Goal: Task Accomplishment & Management: Manage account settings

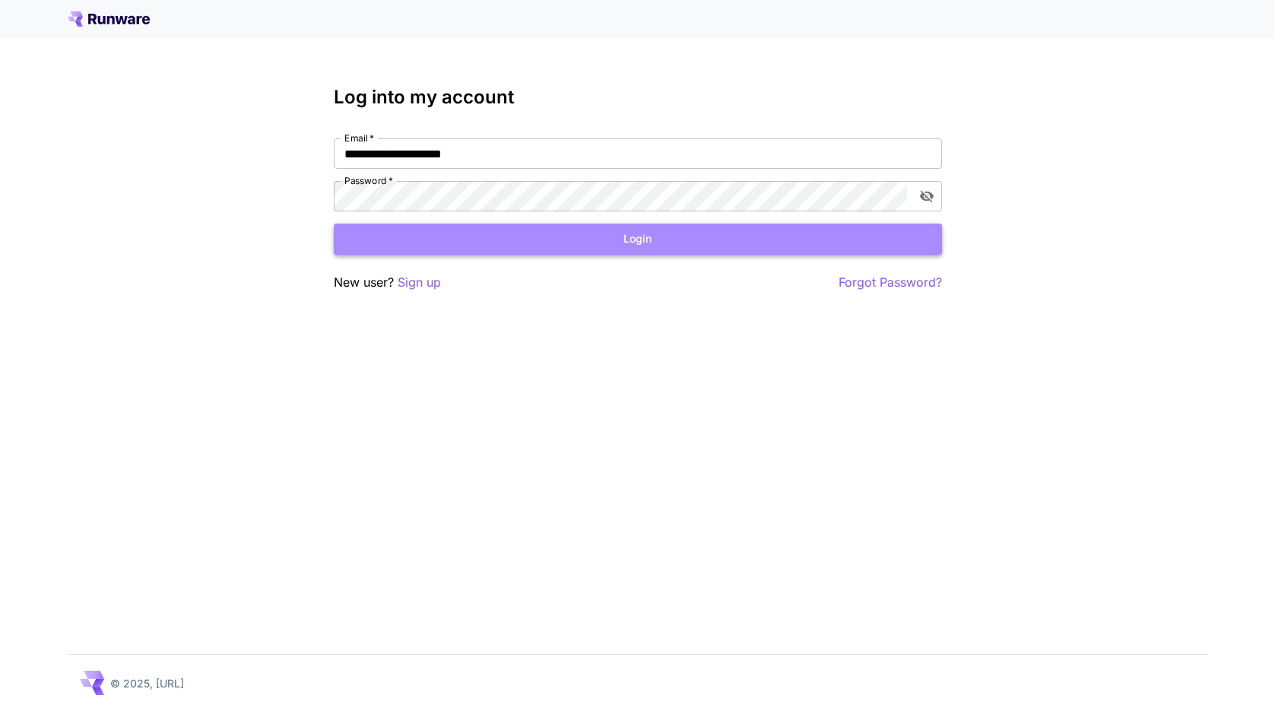
click at [633, 236] on button "Login" at bounding box center [638, 239] width 608 height 31
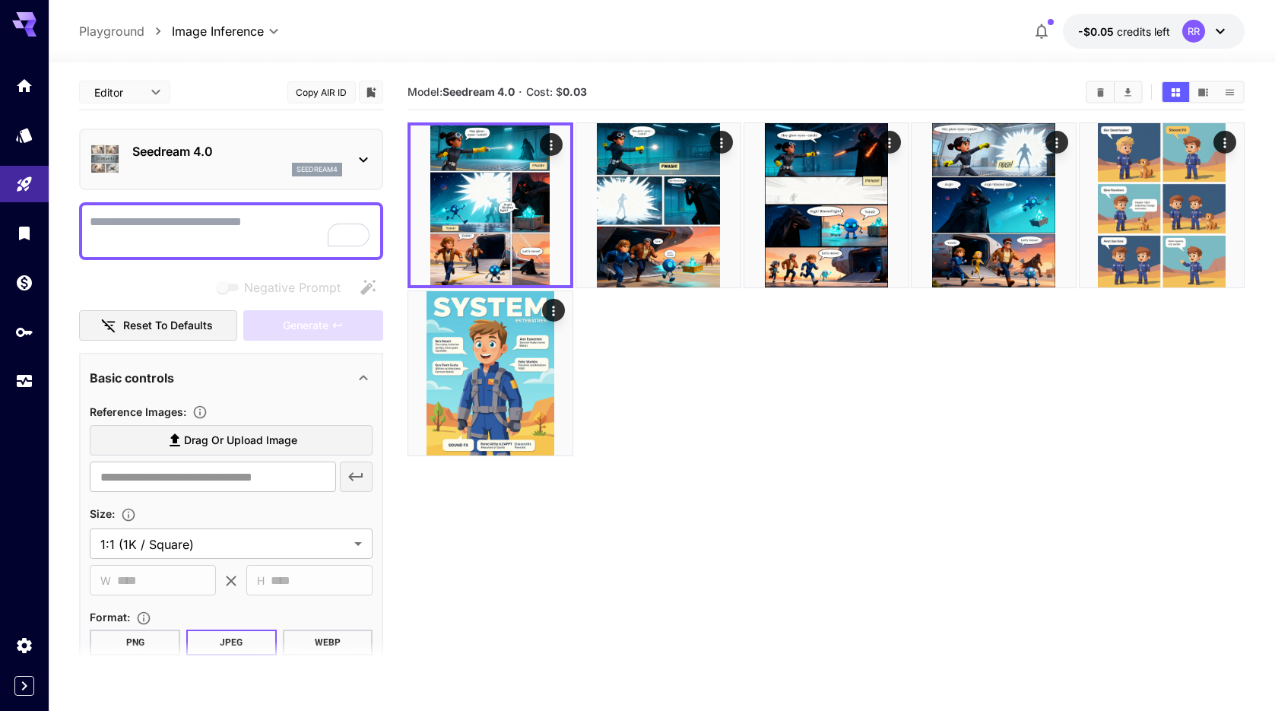
click at [368, 157] on icon at bounding box center [363, 160] width 18 height 18
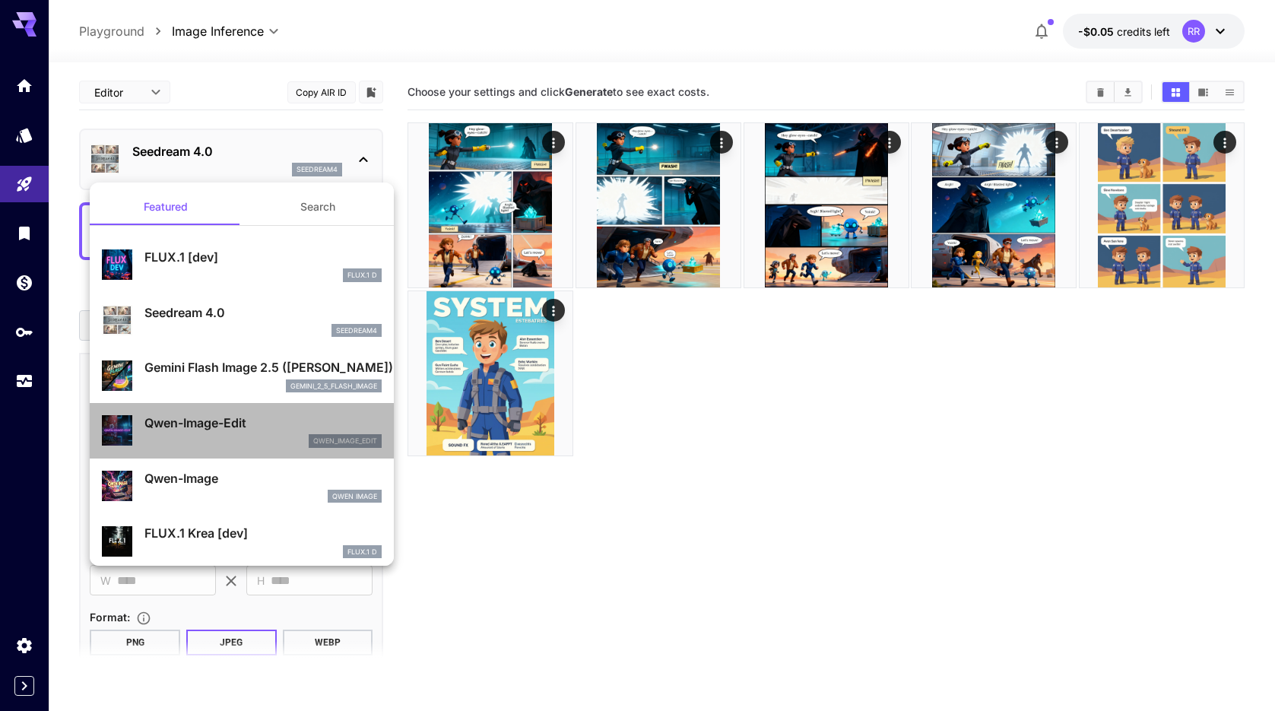
click at [226, 419] on p "Qwen-Image-Edit" at bounding box center [262, 423] width 237 height 18
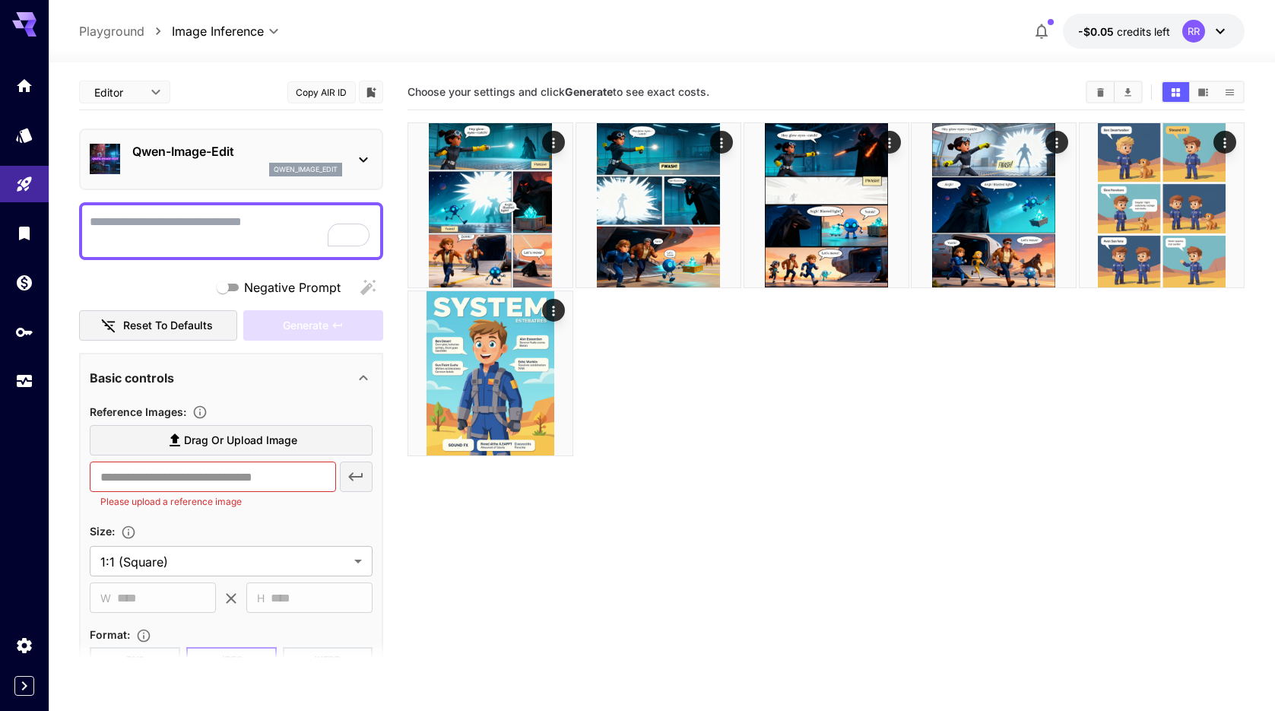
type input "**********"
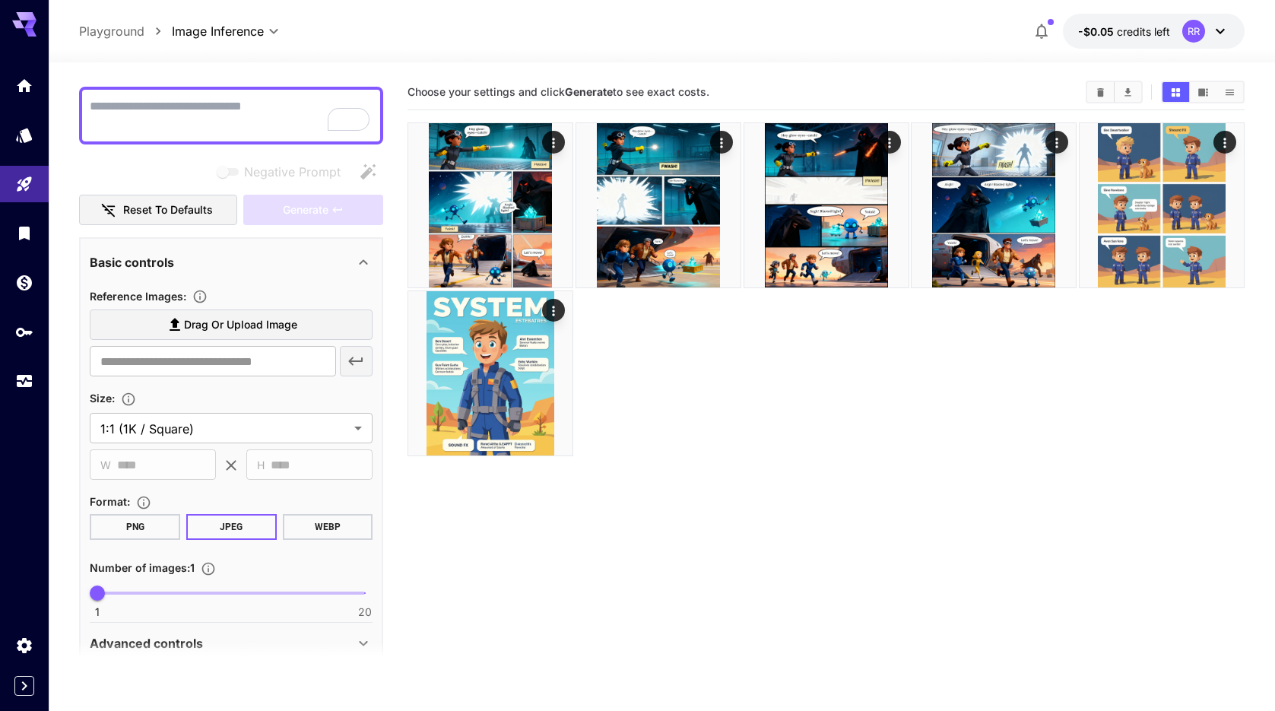
scroll to position [182, 0]
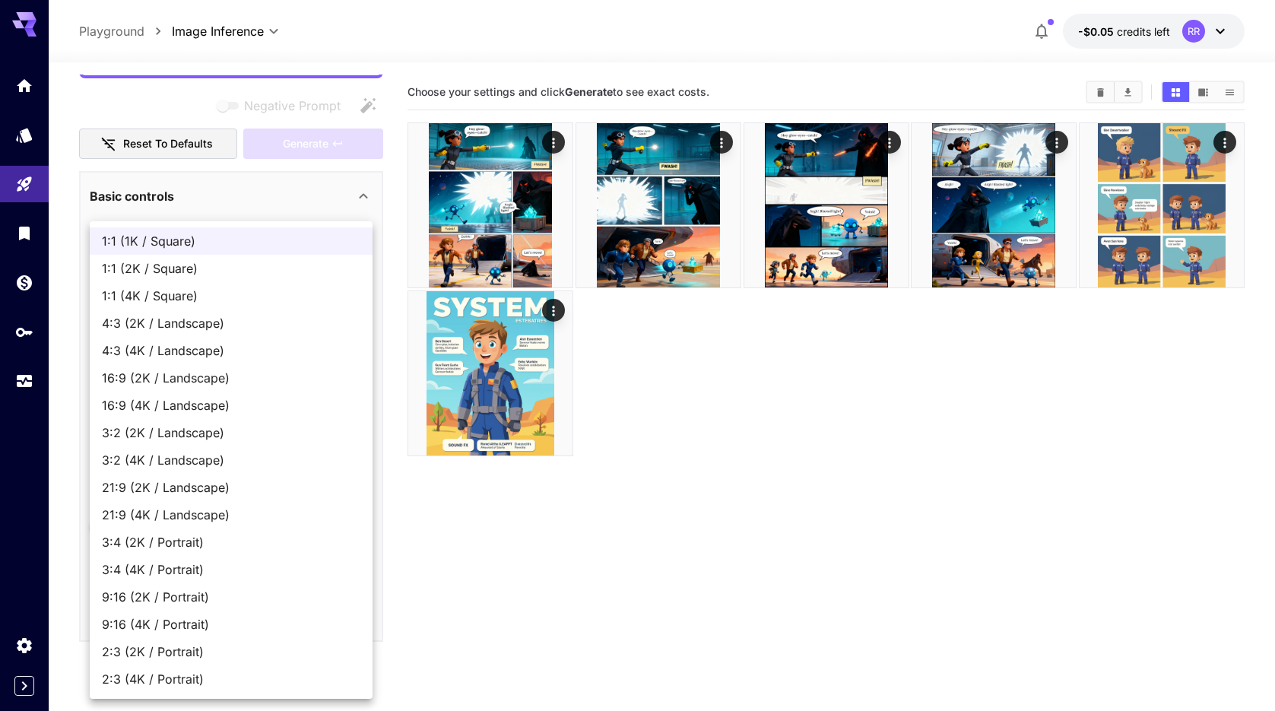
click at [249, 369] on body "**********" at bounding box center [637, 415] width 1275 height 831
click at [396, 428] on div at bounding box center [637, 355] width 1275 height 711
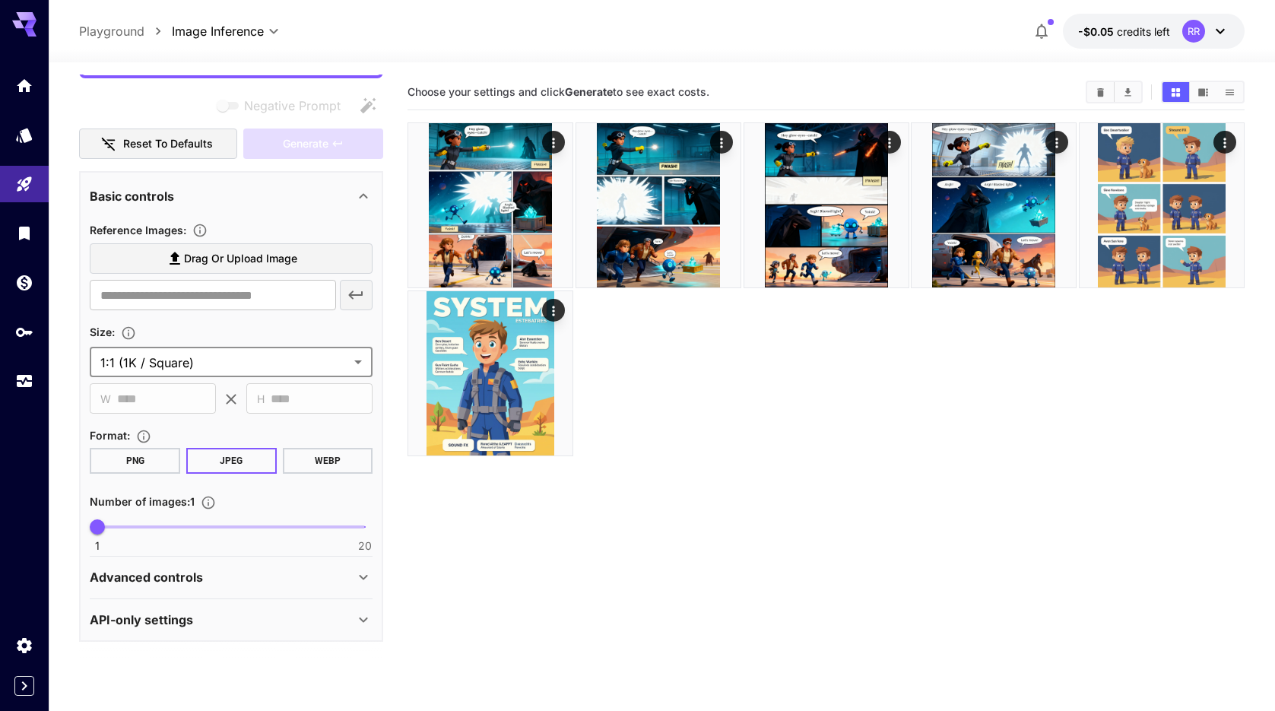
click at [364, 623] on icon at bounding box center [363, 620] width 18 height 18
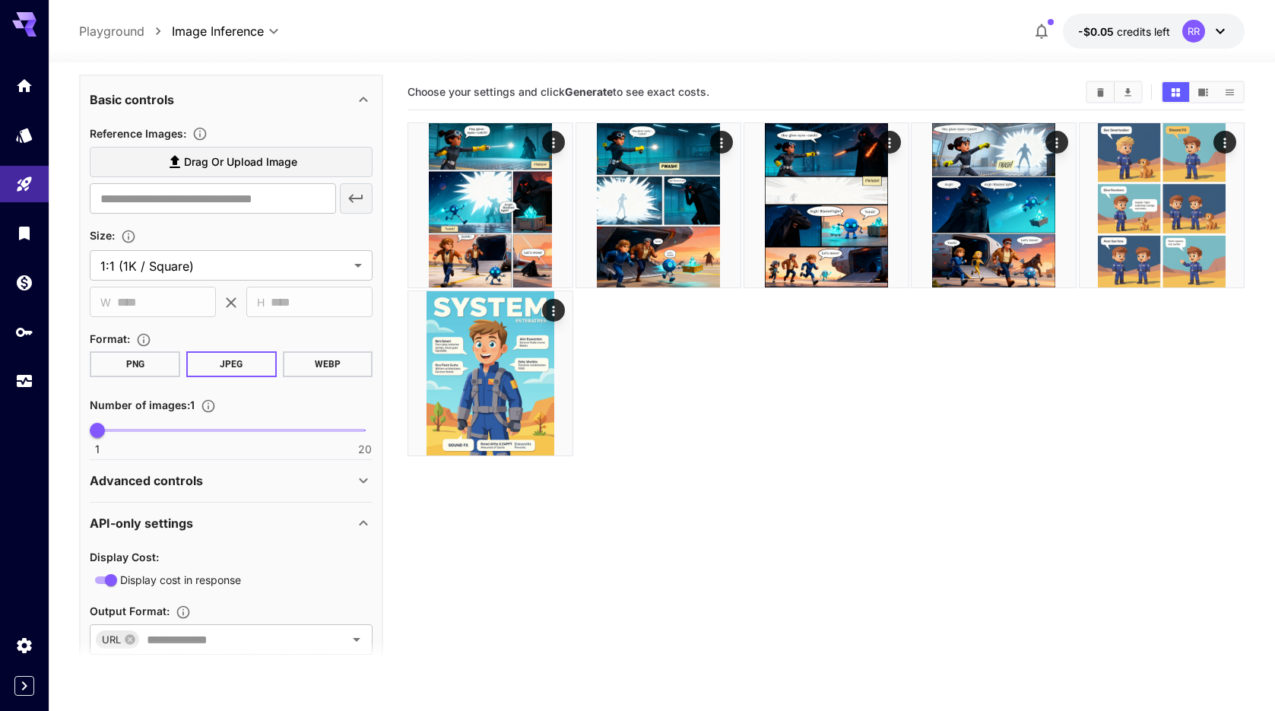
scroll to position [386, 0]
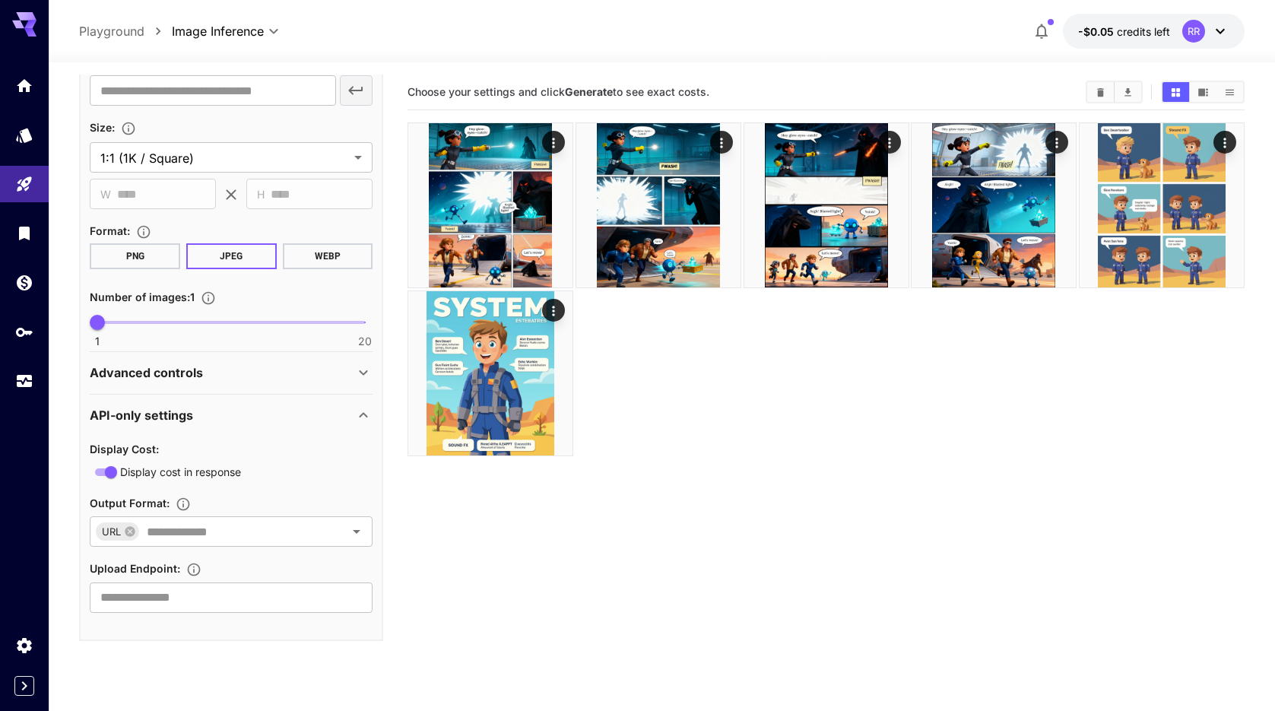
click at [363, 414] on icon at bounding box center [364, 414] width 8 height 5
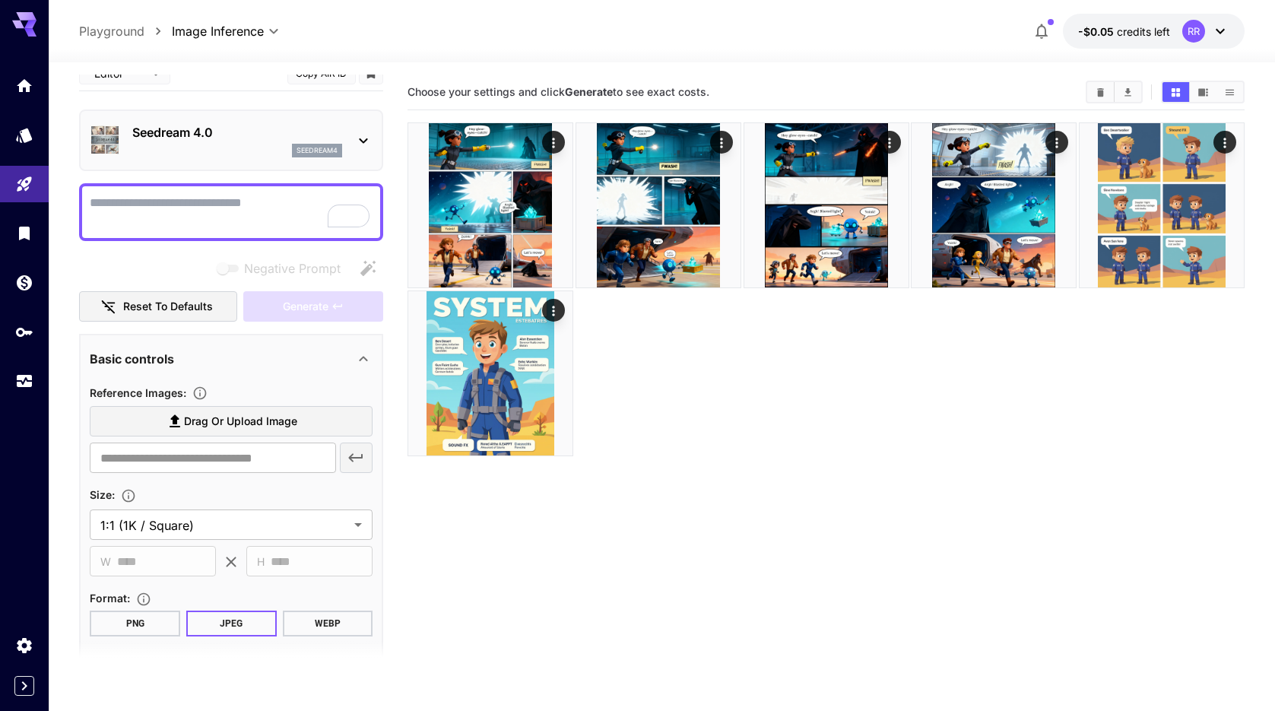
scroll to position [0, 0]
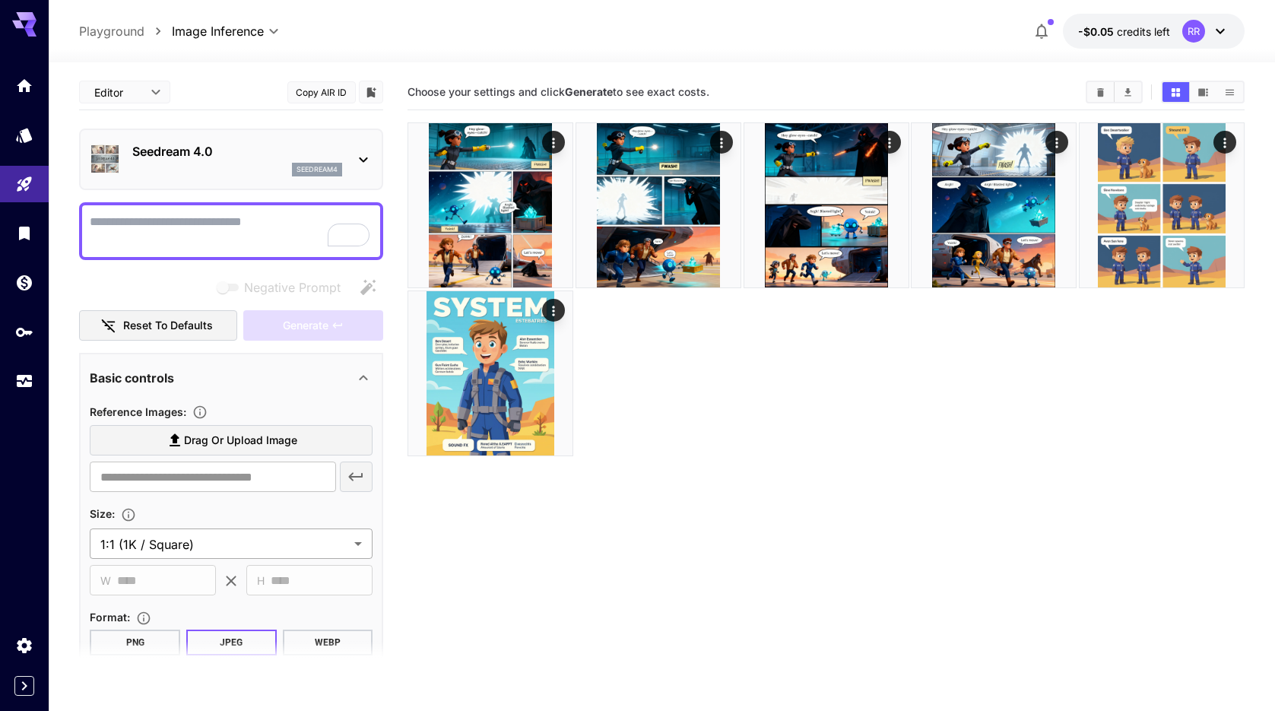
click at [224, 547] on body "**********" at bounding box center [637, 415] width 1275 height 831
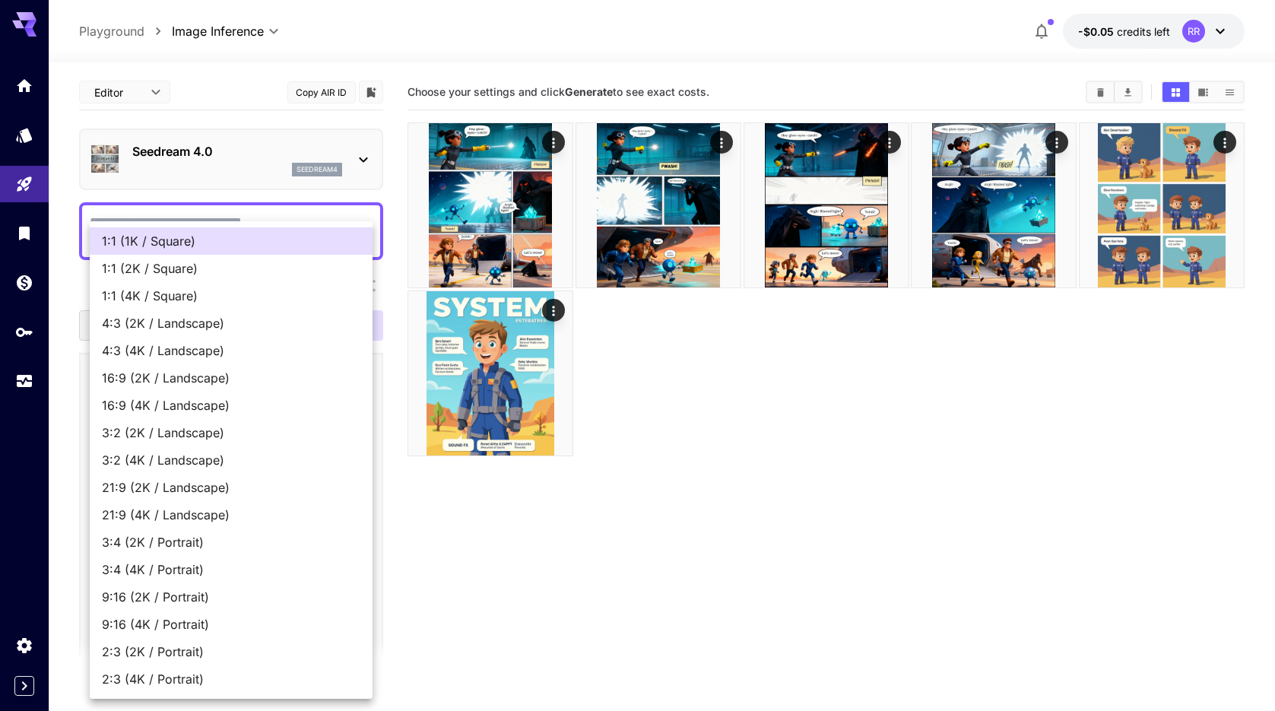
click at [213, 566] on span "3:4 (4K / Portrait)" at bounding box center [231, 569] width 259 height 18
type input "**********"
type input "****"
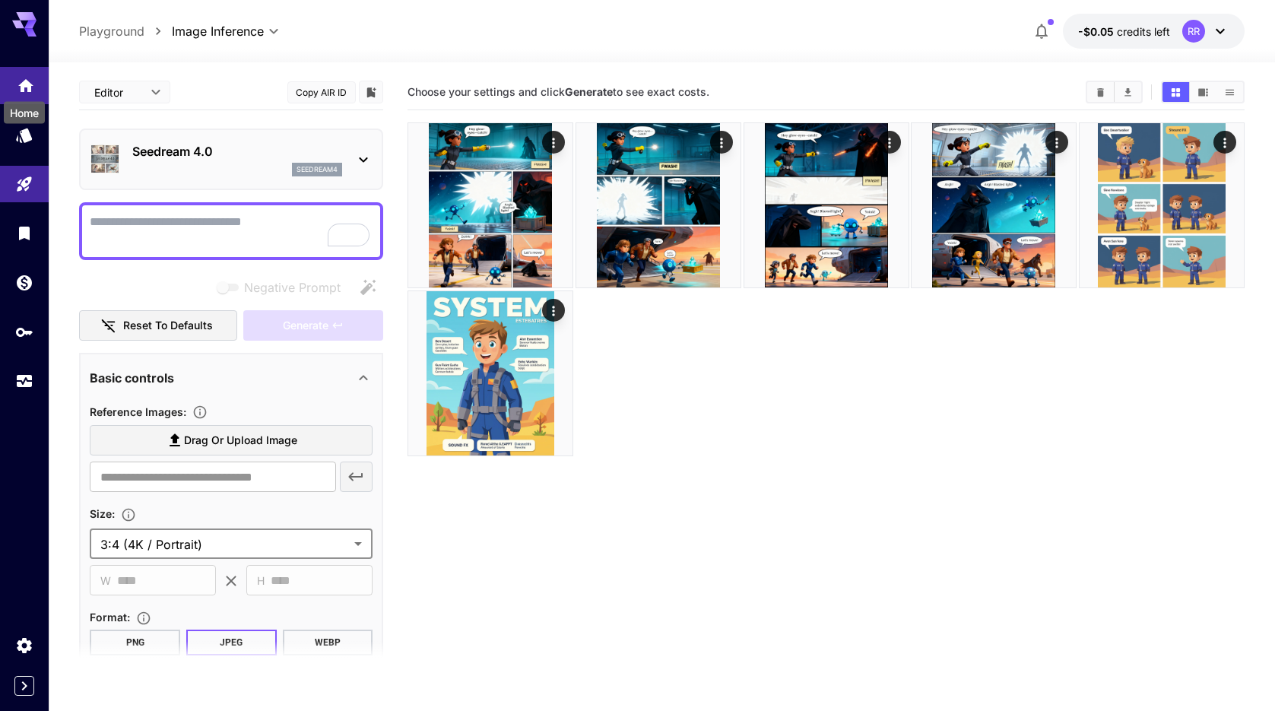
click at [32, 91] on div "Home" at bounding box center [24, 108] width 44 height 34
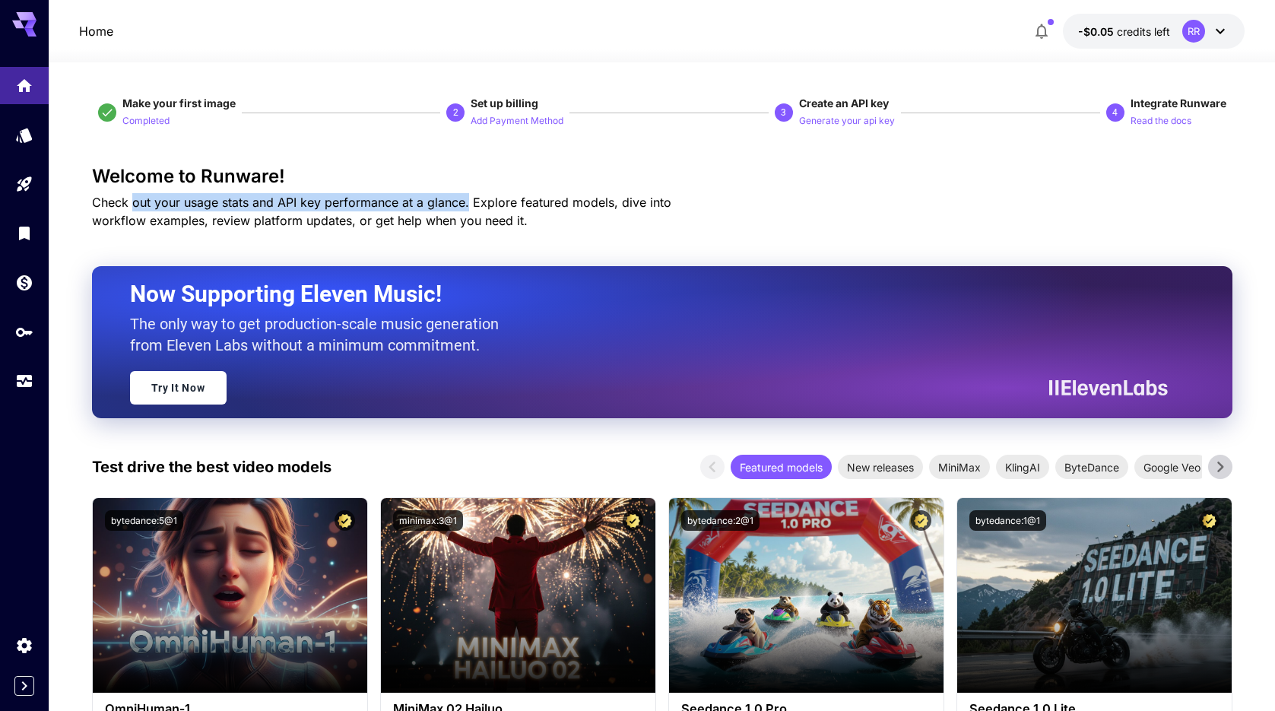
drag, startPoint x: 134, startPoint y: 202, endPoint x: 468, endPoint y: 203, distance: 333.8
click at [468, 203] on span "Check out your usage stats and API key performance at a glance. Explore feature…" at bounding box center [381, 211] width 579 height 33
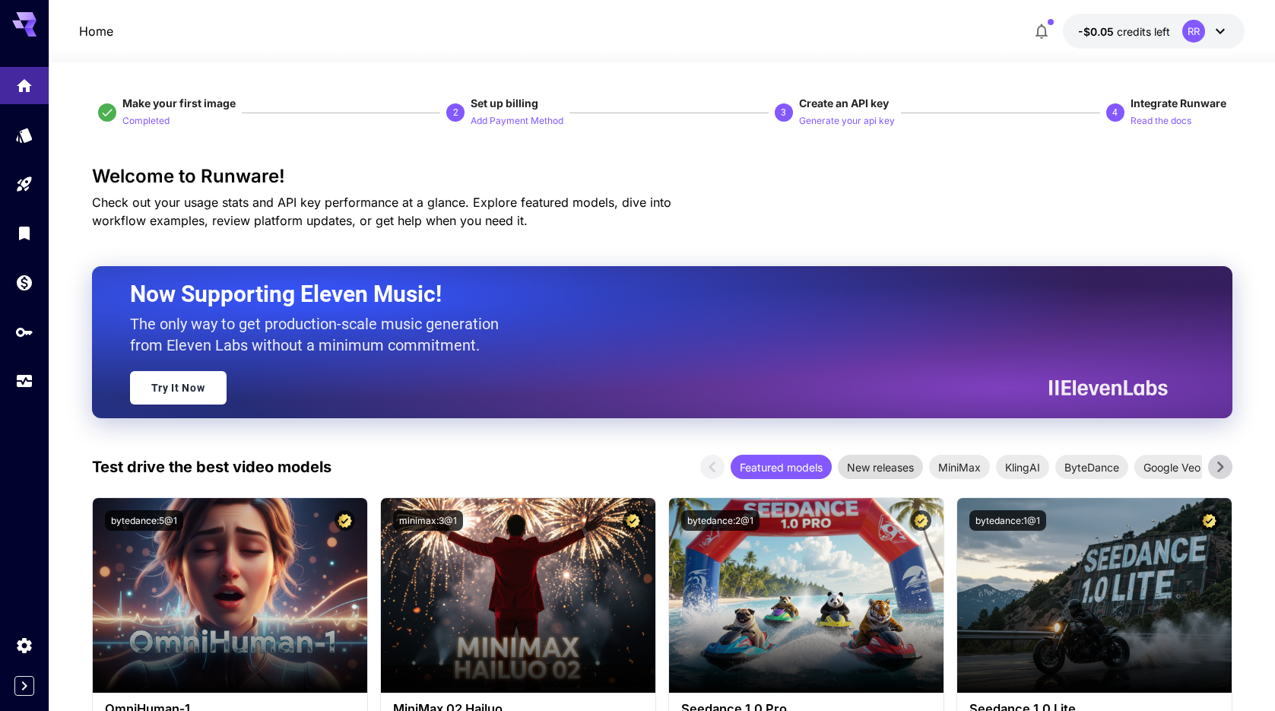
click at [874, 472] on span "New releases" at bounding box center [880, 467] width 85 height 16
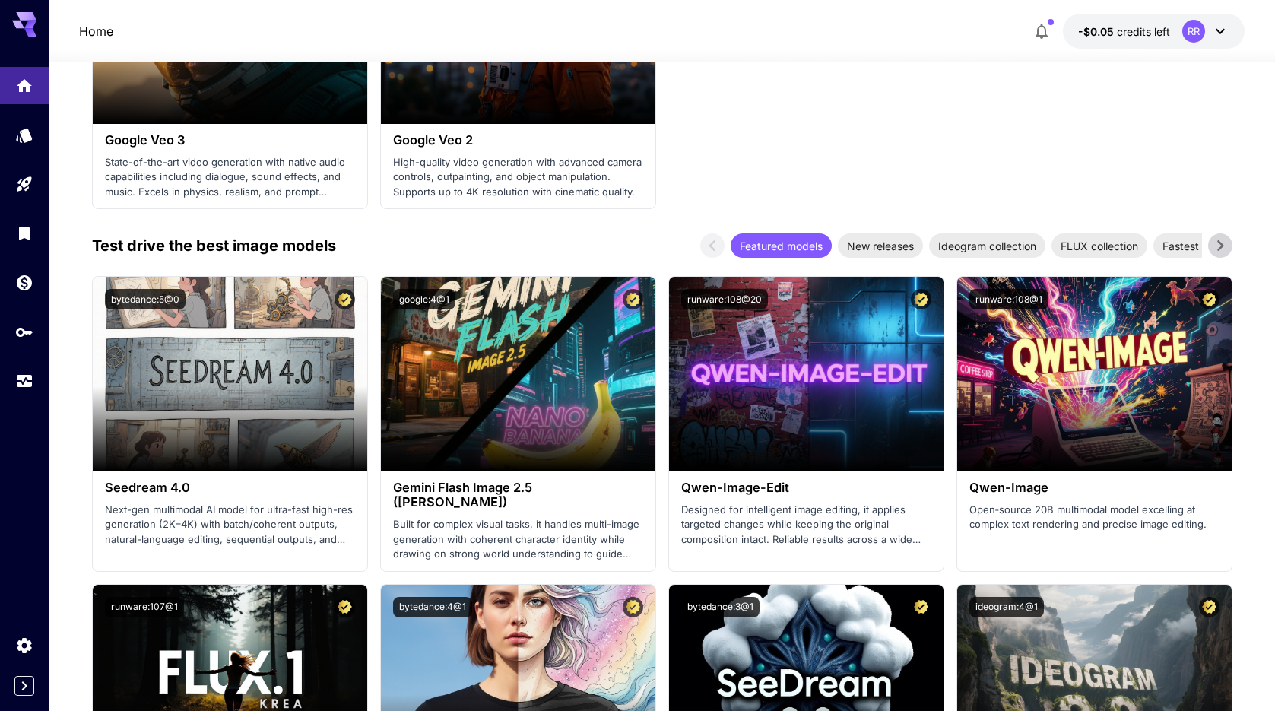
scroll to position [1746, 0]
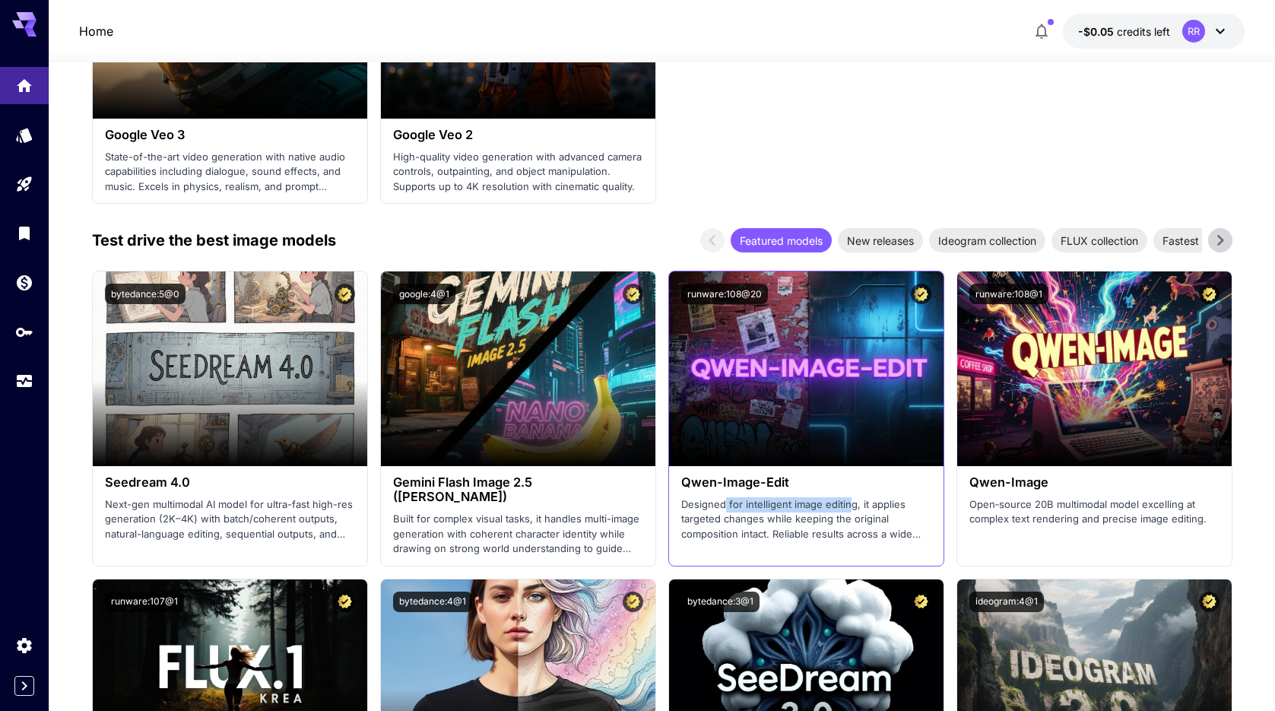
drag, startPoint x: 724, startPoint y: 504, endPoint x: 846, endPoint y: 500, distance: 122.5
click at [846, 500] on p "Designed for intelligent image editing, it applies targeted changes while keepi…" at bounding box center [806, 519] width 250 height 45
click at [749, 484] on h3 "Qwen-Image-Edit" at bounding box center [806, 482] width 250 height 14
click at [885, 540] on p "Designed for intelligent image editing, it applies targeted changes while keepi…" at bounding box center [806, 519] width 250 height 45
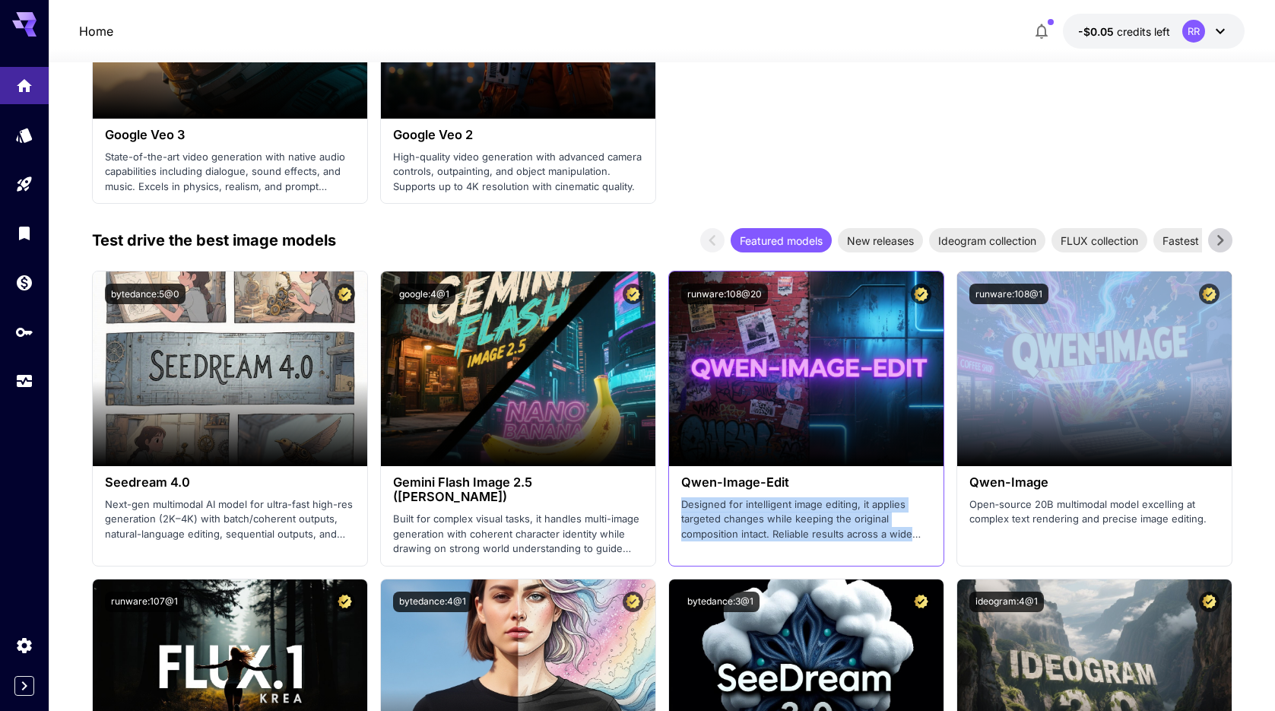
click at [885, 540] on p "Designed for intelligent image editing, it applies targeted changes while keepi…" at bounding box center [806, 519] width 250 height 45
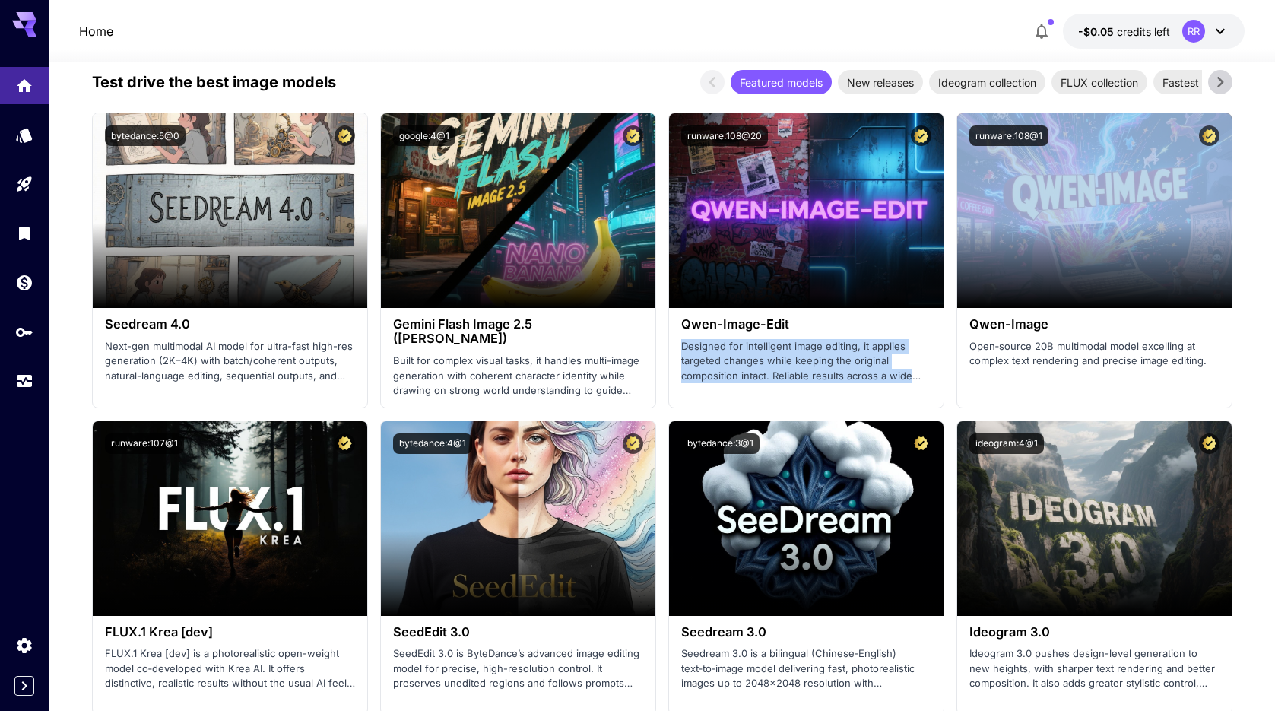
scroll to position [1906, 0]
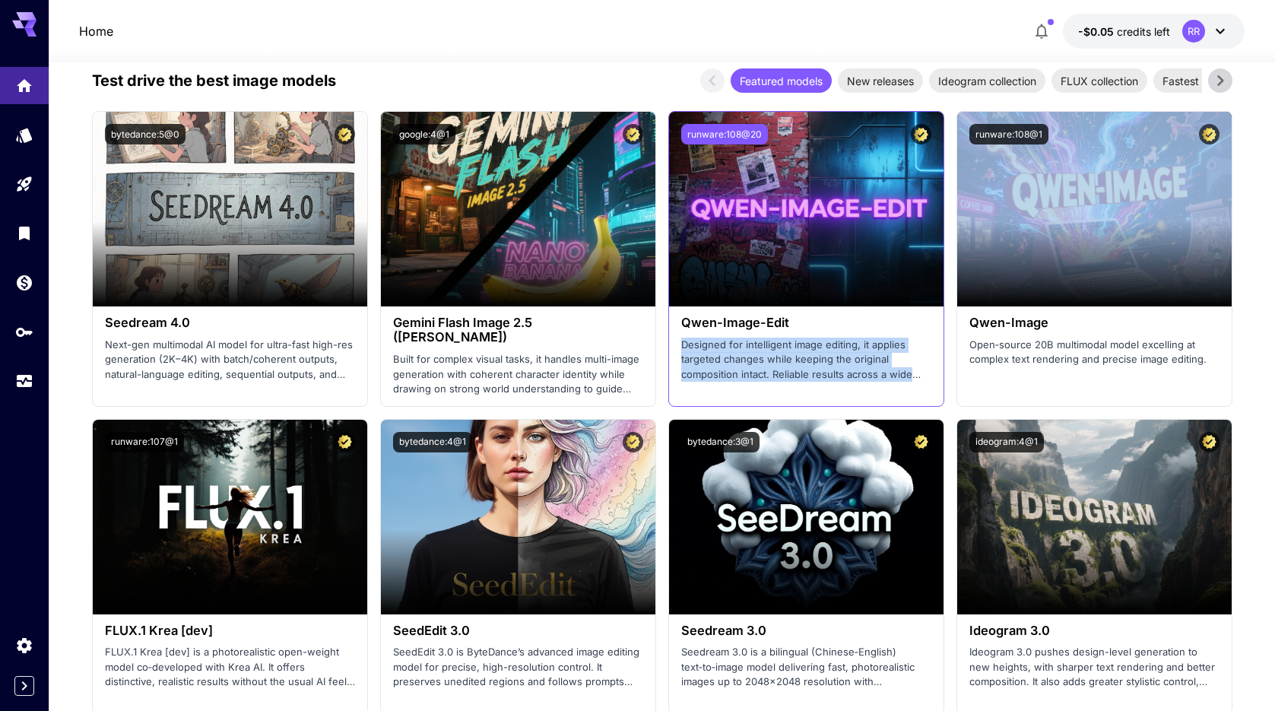
click at [738, 133] on button "runware:108@20" at bounding box center [724, 134] width 87 height 21
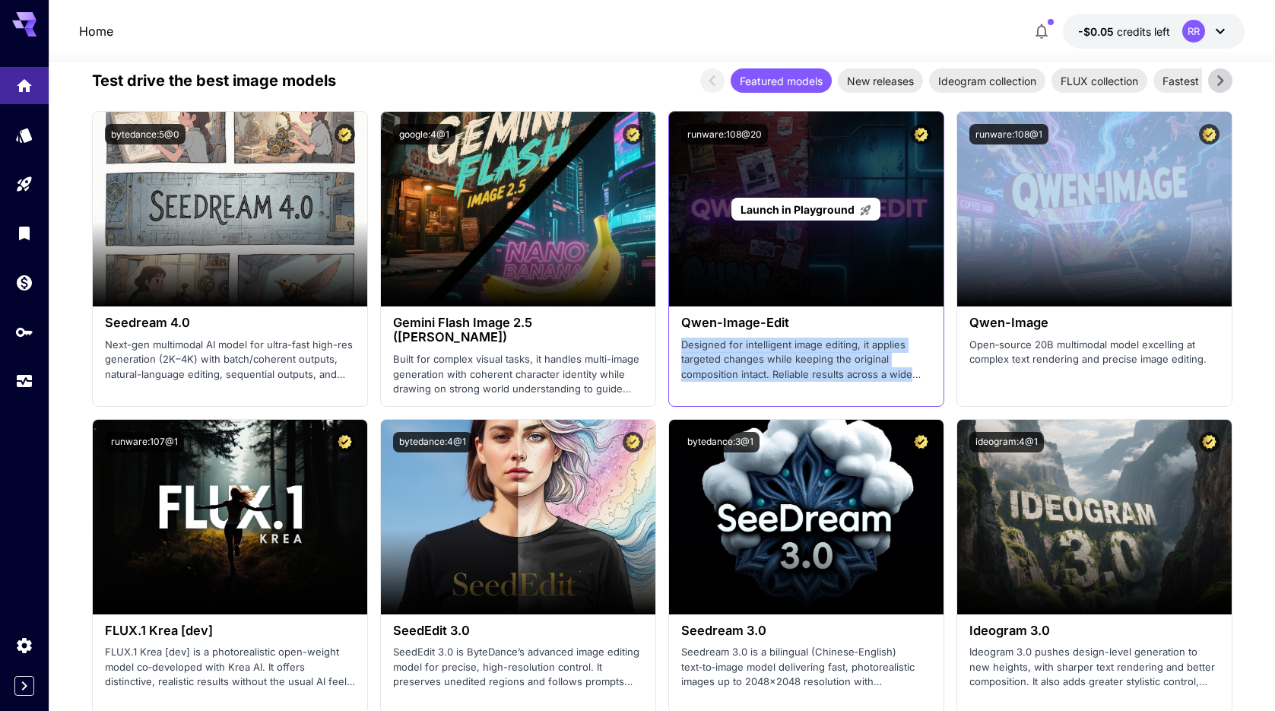
click at [757, 200] on div "Launch in Playground" at bounding box center [806, 210] width 148 height 24
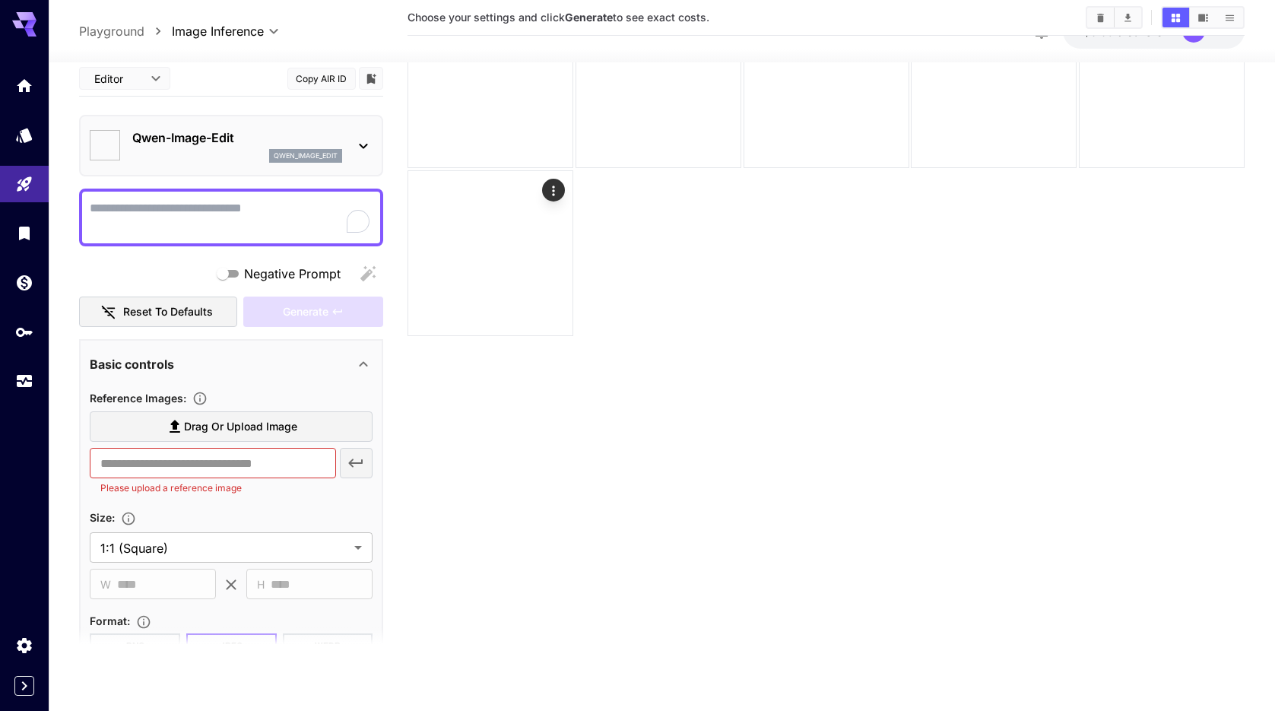
type input "*****"
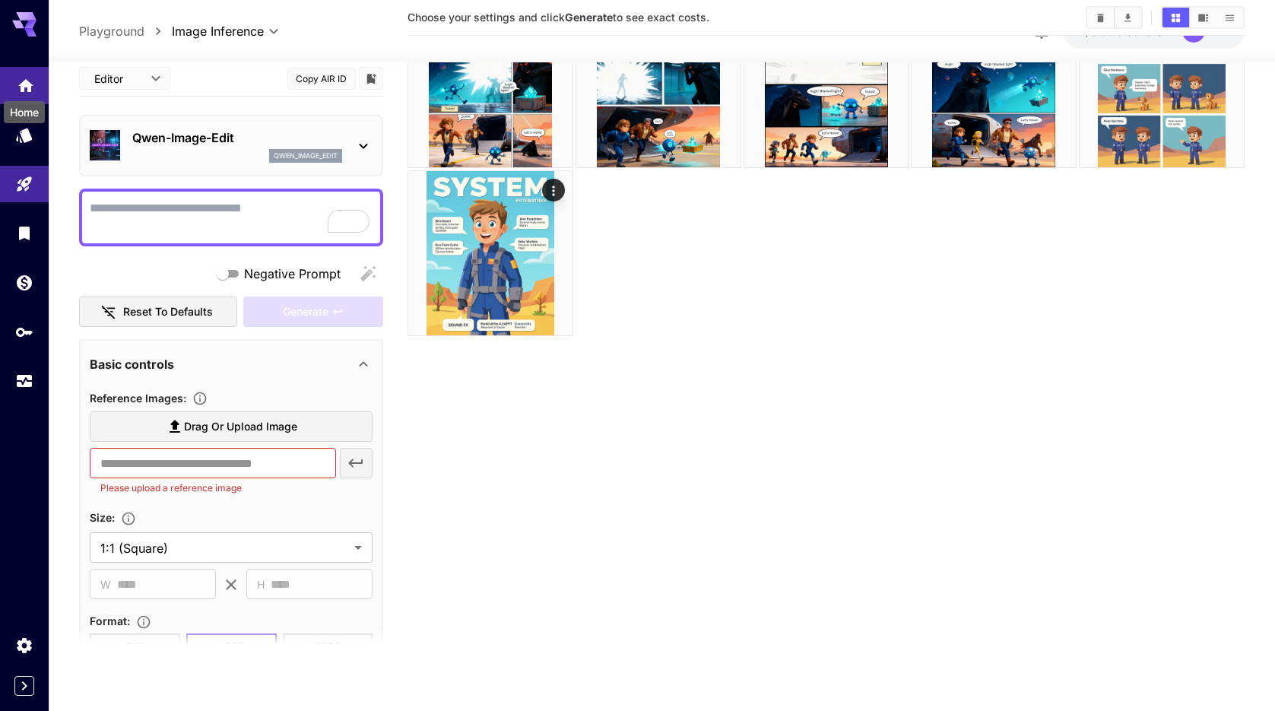
click at [29, 75] on icon "Home" at bounding box center [26, 81] width 18 height 18
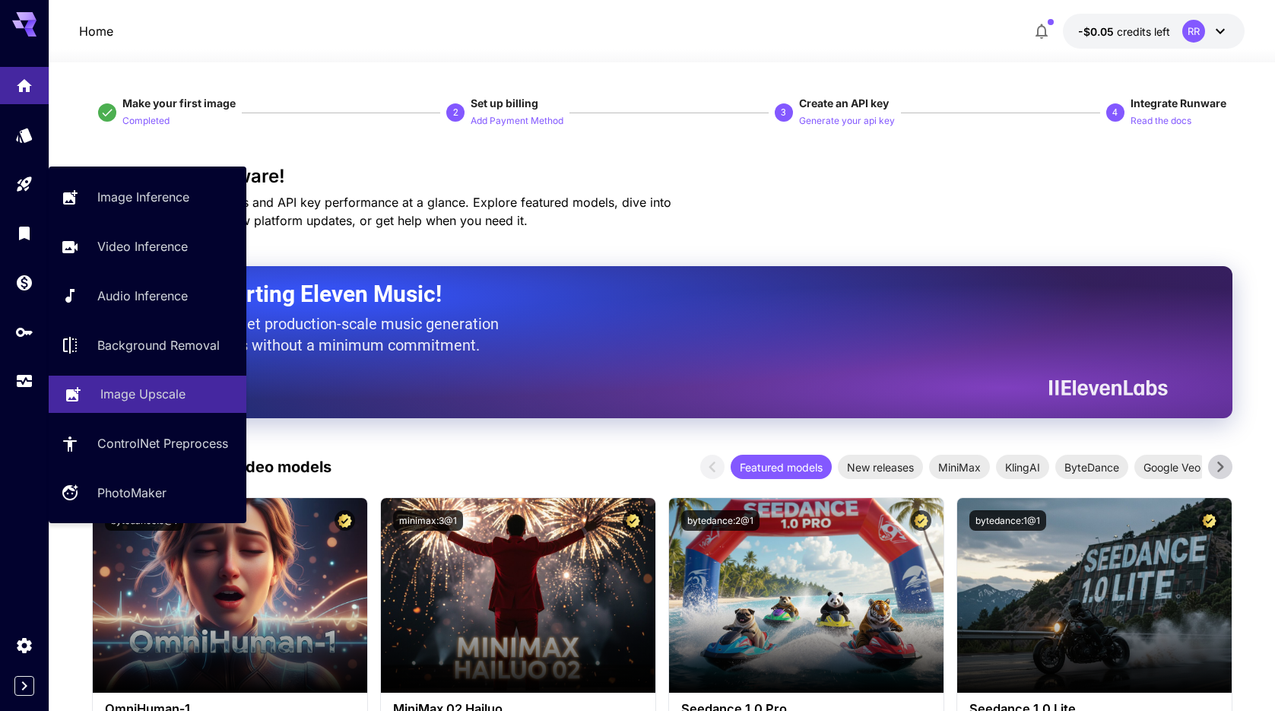
click at [118, 392] on p "Image Upscale" at bounding box center [142, 394] width 85 height 18
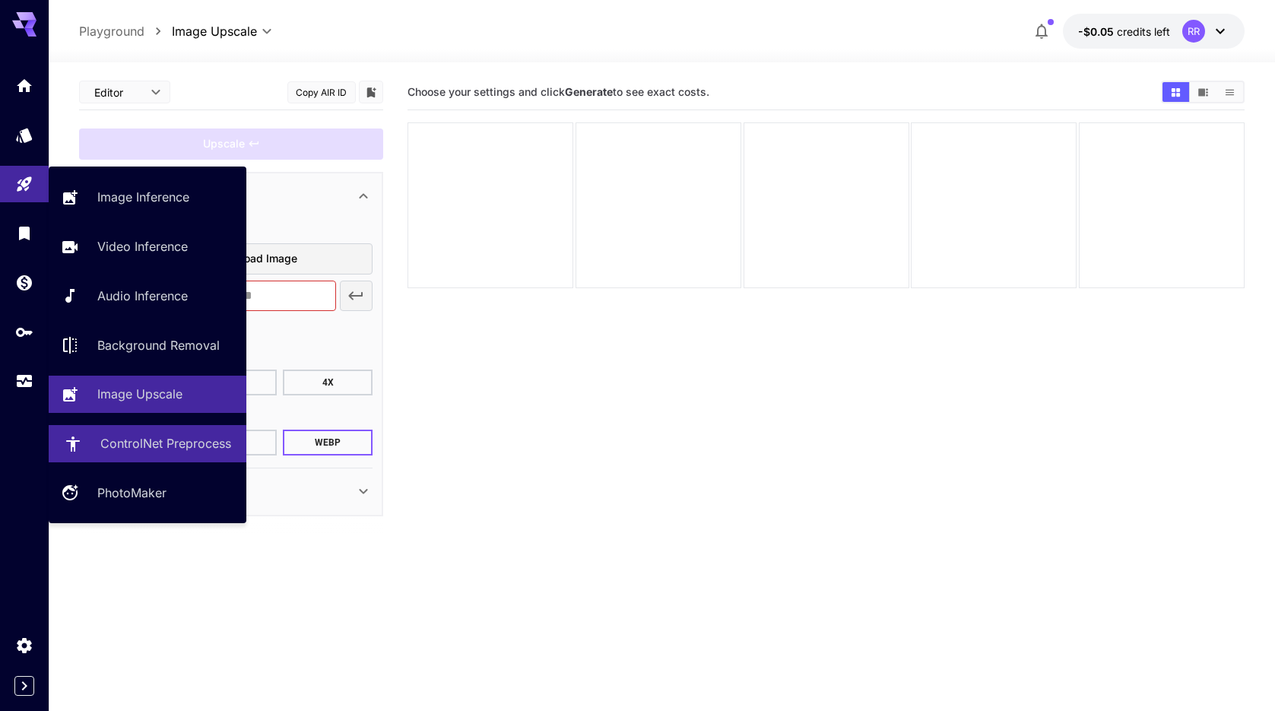
click at [157, 451] on p "ControlNet Preprocess" at bounding box center [165, 443] width 131 height 18
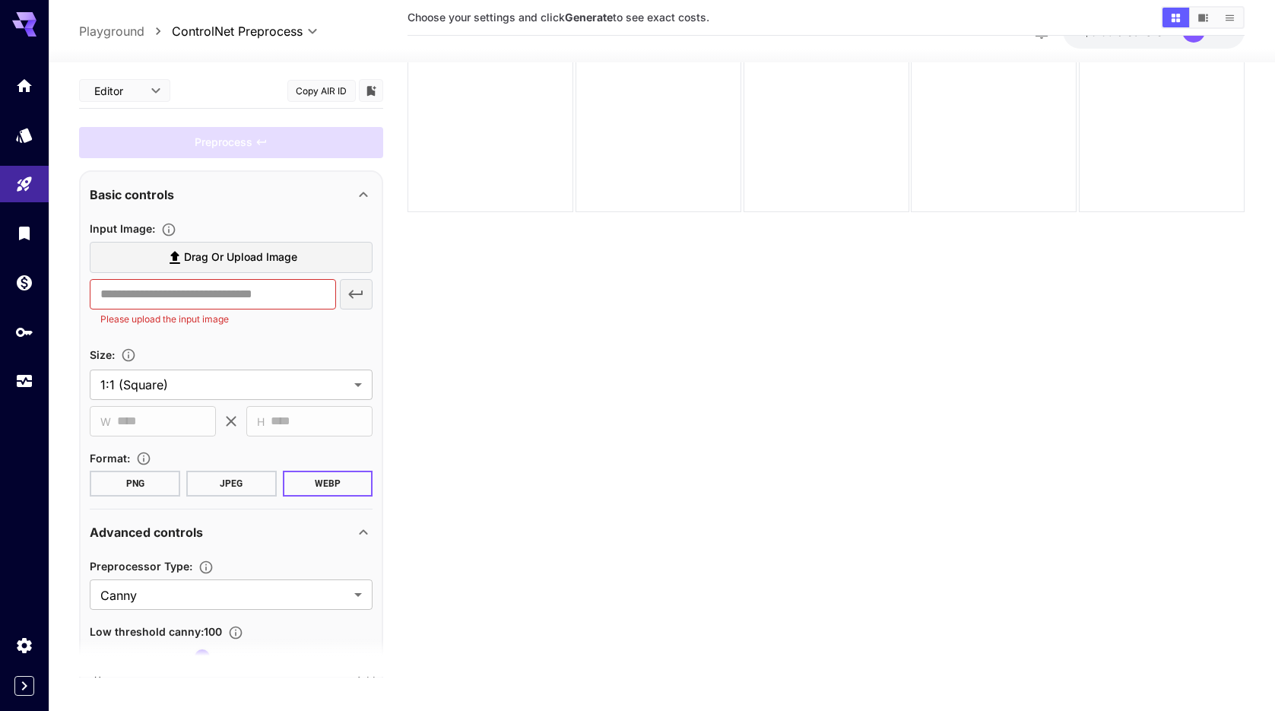
scroll to position [77, 0]
click at [360, 598] on body "**********" at bounding box center [637, 338] width 1275 height 831
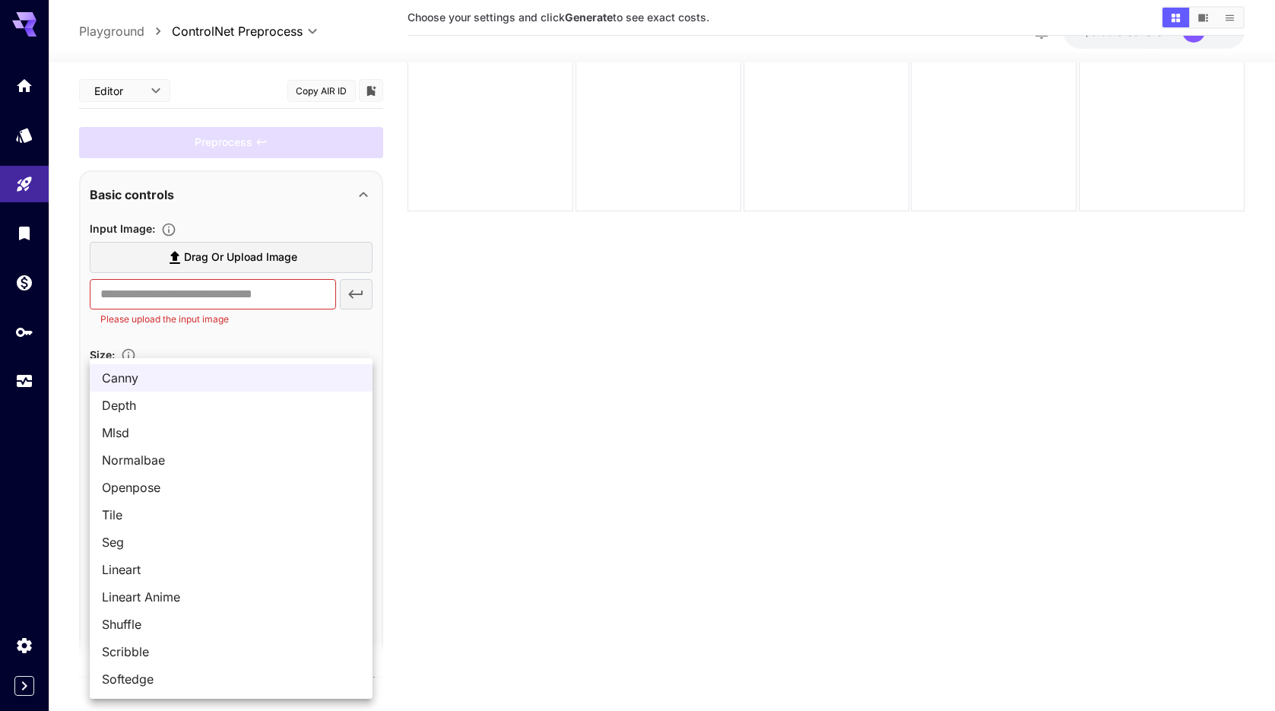
click at [421, 535] on div at bounding box center [637, 355] width 1275 height 711
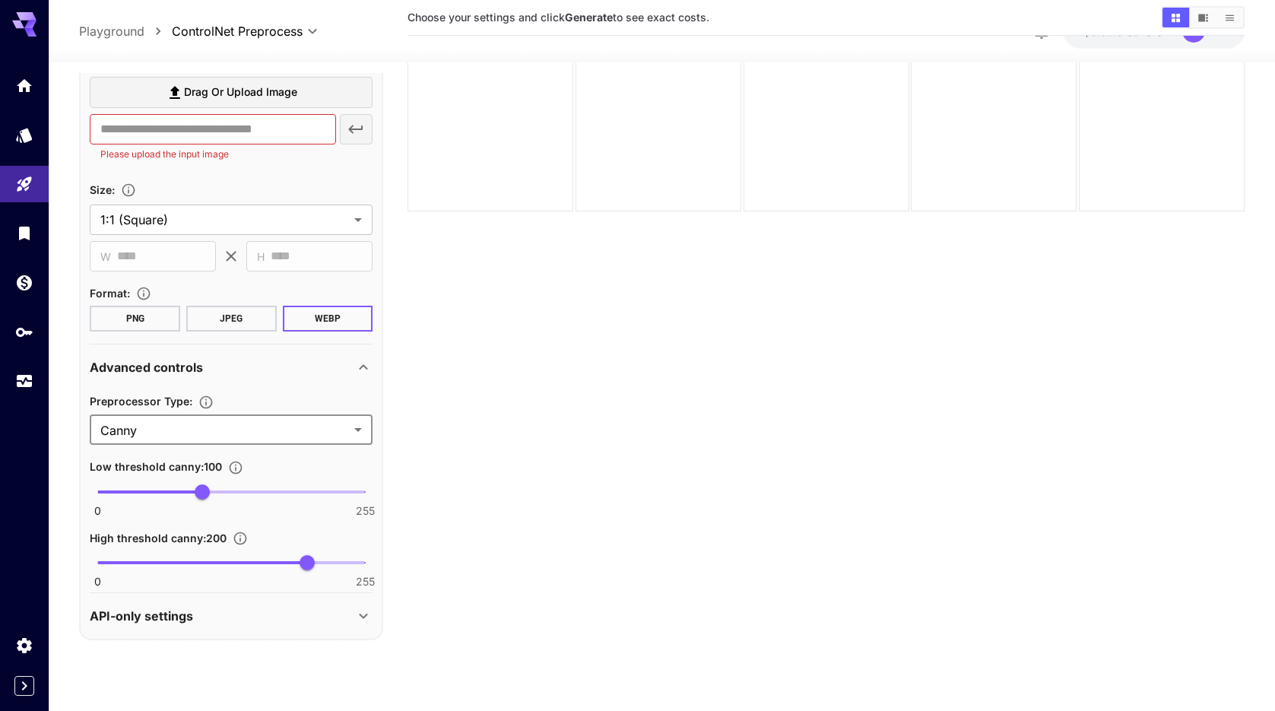
scroll to position [0, 0]
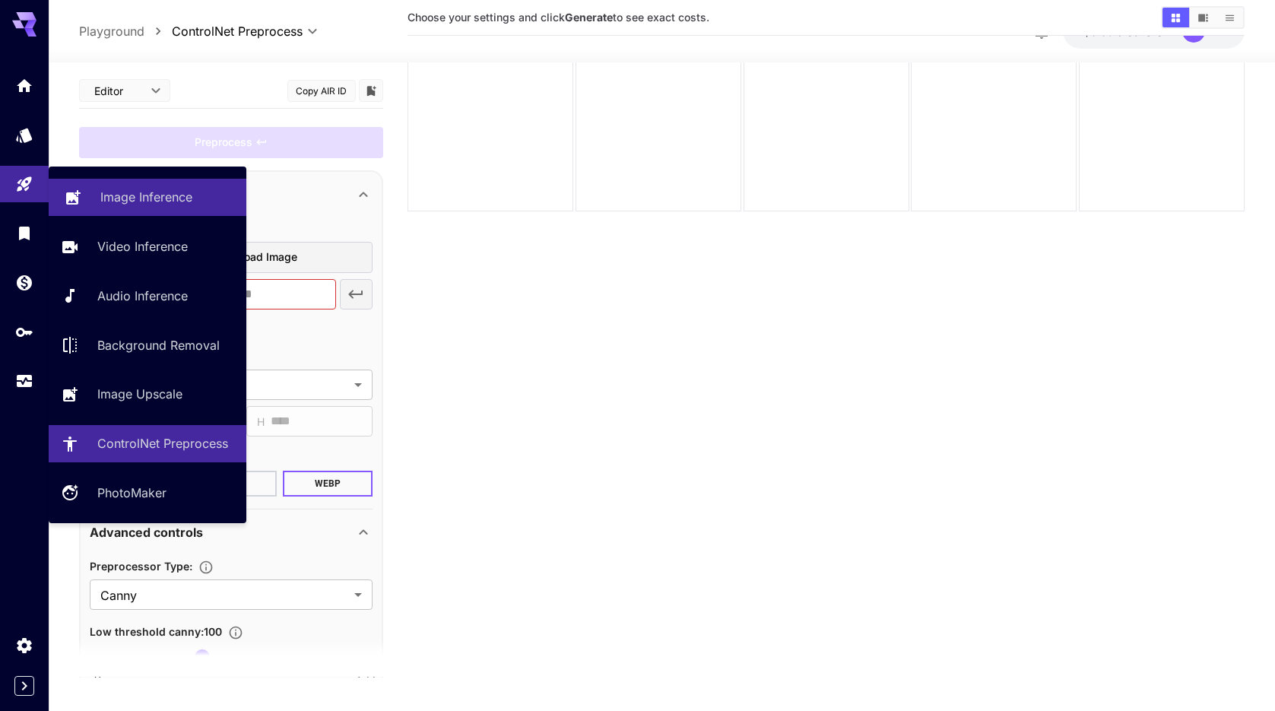
click at [143, 198] on p "Image Inference" at bounding box center [146, 197] width 92 height 18
type input "**********"
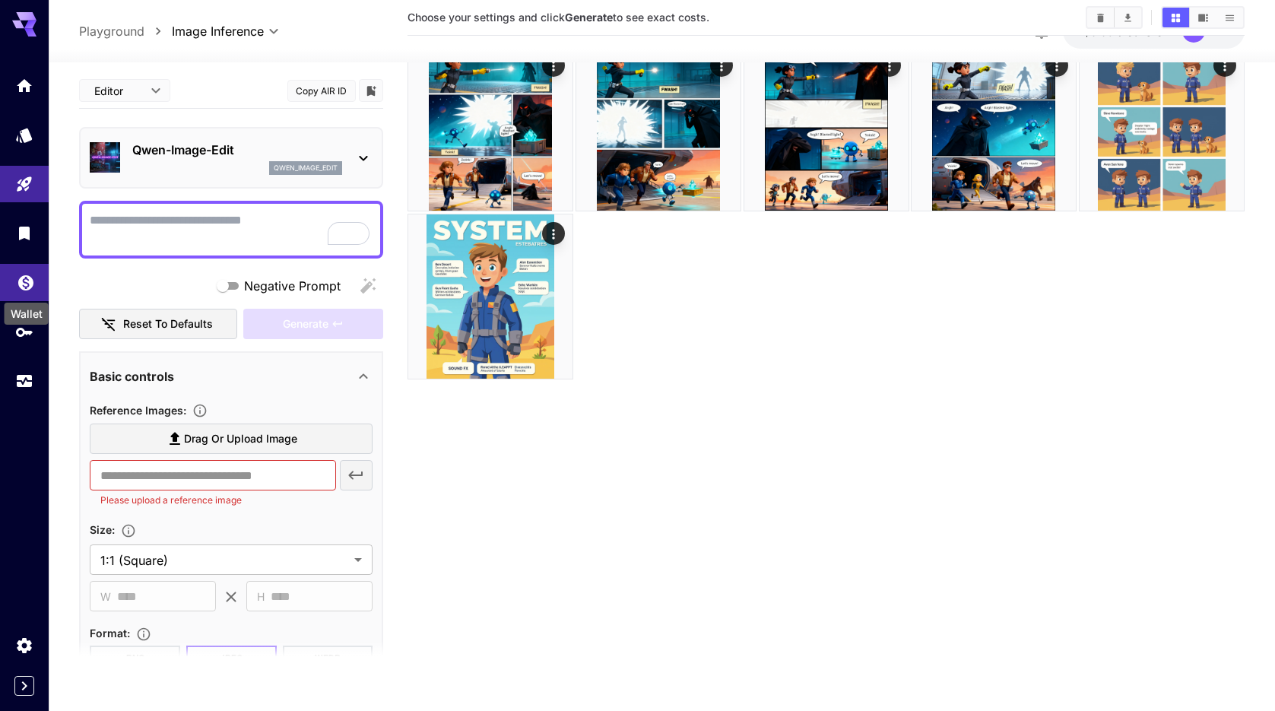
click at [21, 281] on icon "Wallet" at bounding box center [25, 278] width 15 height 15
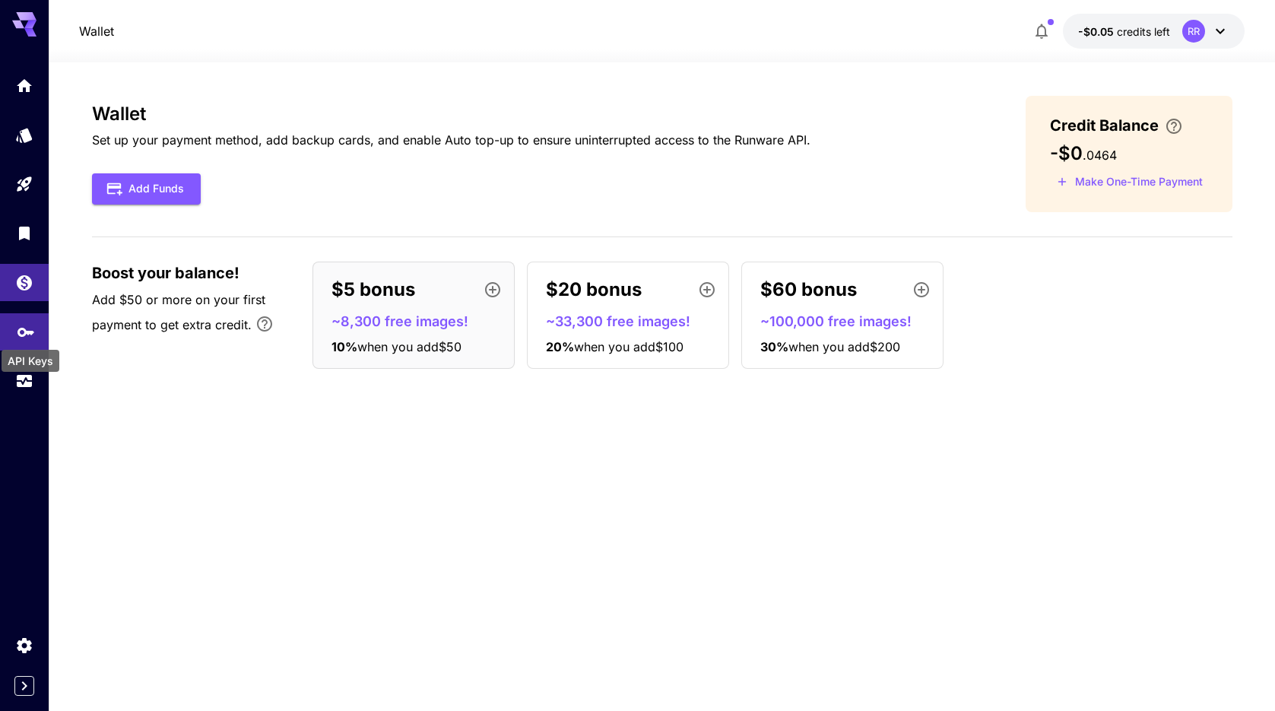
click at [26, 335] on icon "API Keys" at bounding box center [26, 327] width 18 height 18
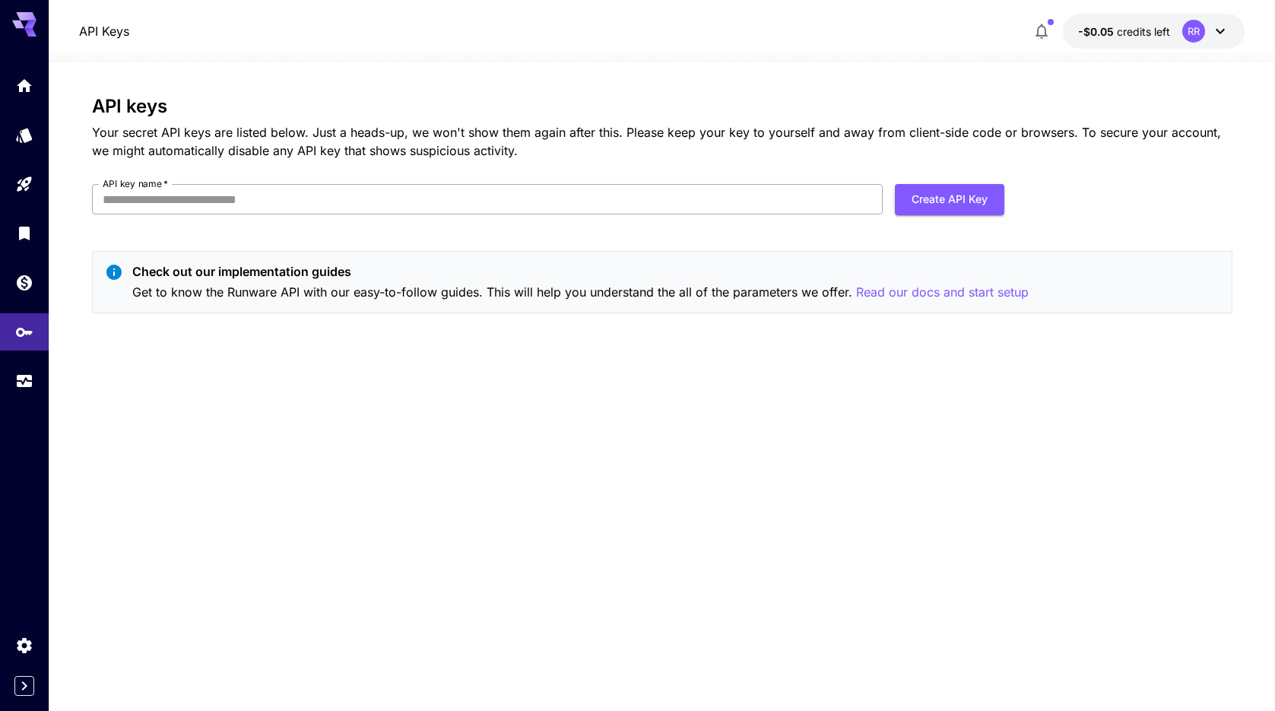
click at [116, 202] on input "API key name   *" at bounding box center [487, 199] width 791 height 30
type input "********"
click at [939, 195] on button "Create API Key" at bounding box center [949, 199] width 109 height 31
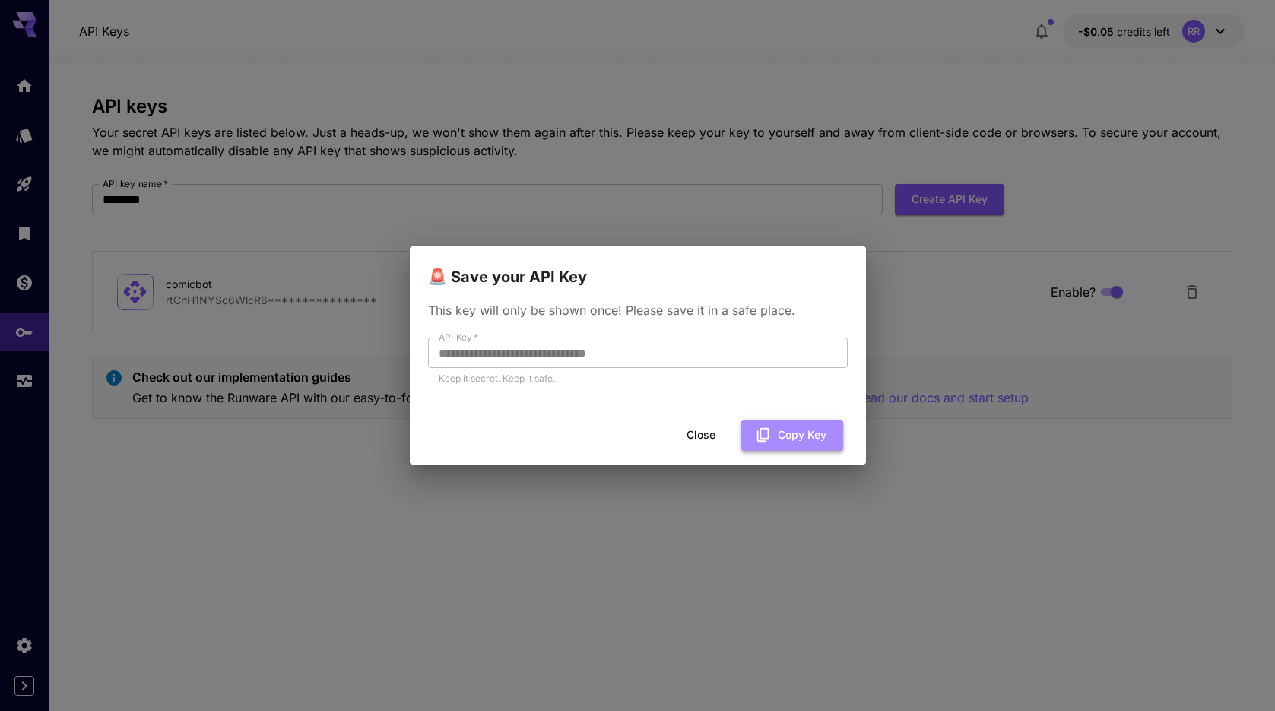
click at [811, 436] on button "Copy Key" at bounding box center [792, 435] width 102 height 31
click at [715, 435] on button "Close" at bounding box center [701, 435] width 68 height 31
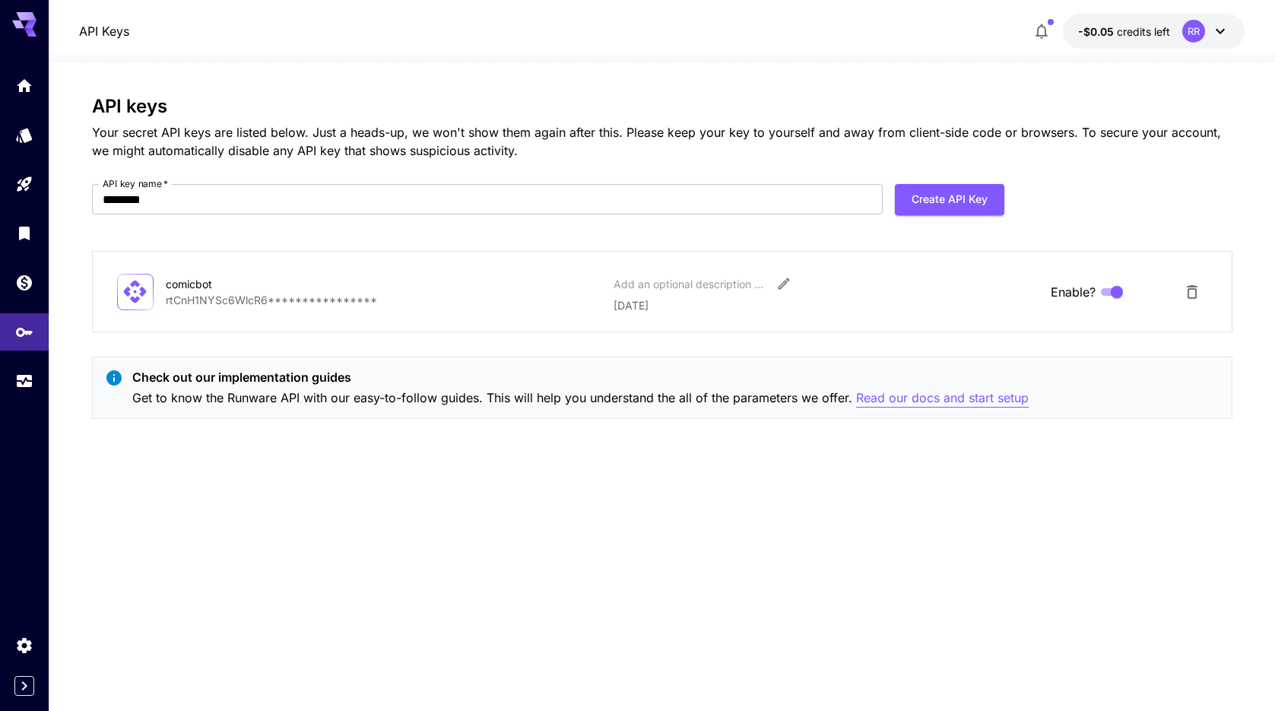
click at [924, 402] on p "Read our docs and start setup" at bounding box center [942, 398] width 173 height 19
